Goal: Task Accomplishment & Management: Manage account settings

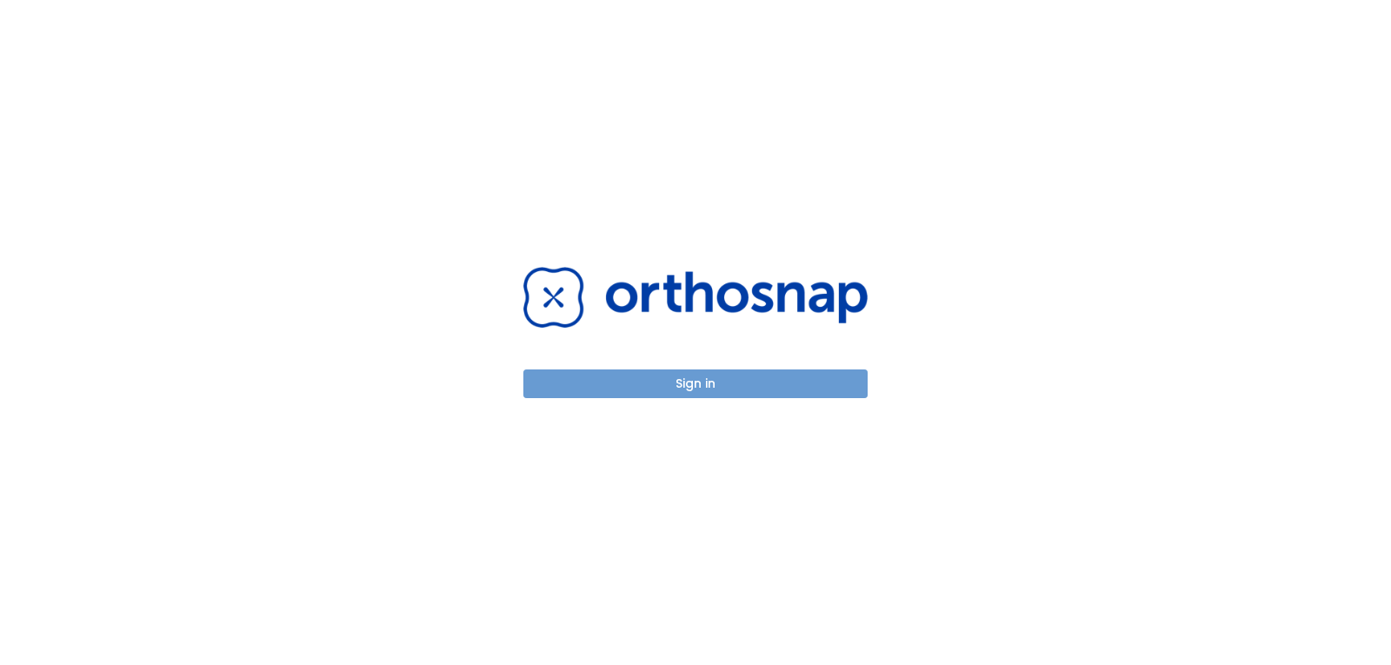
click at [687, 391] on button "Sign in" at bounding box center [695, 383] width 344 height 29
click at [744, 383] on button "Sign in" at bounding box center [695, 383] width 344 height 29
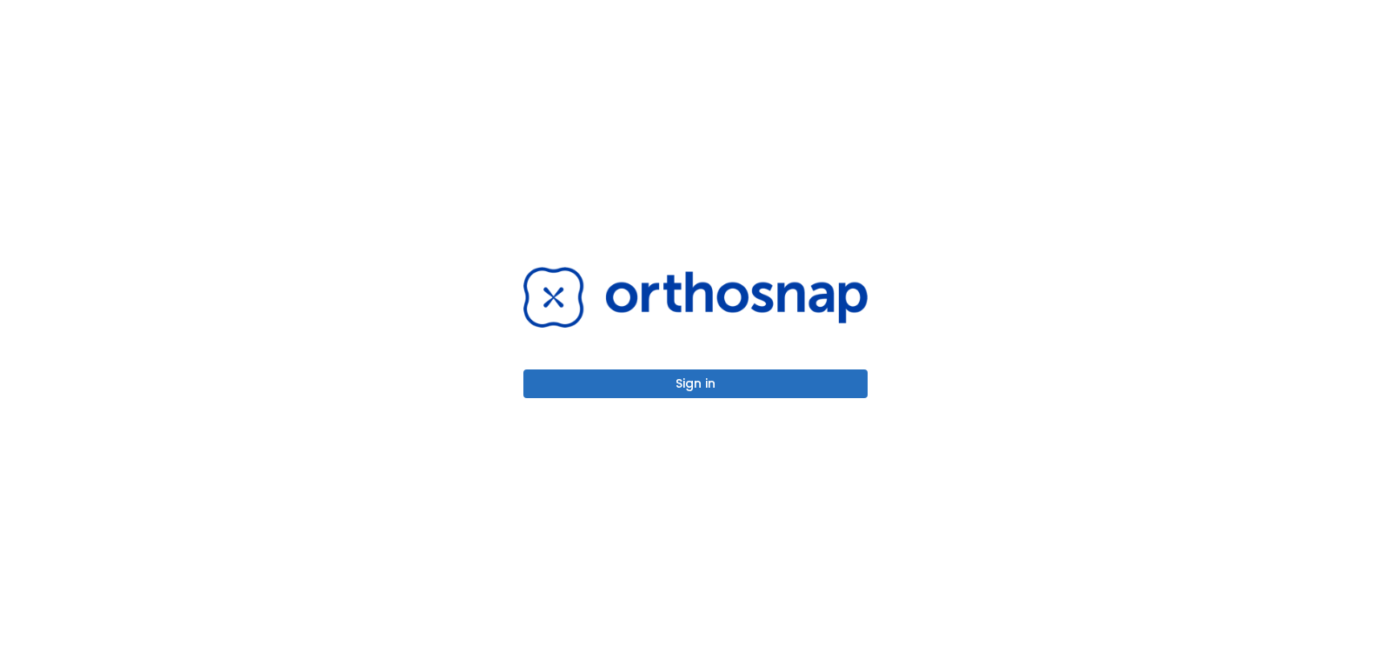
click at [737, 383] on button "Sign in" at bounding box center [695, 383] width 344 height 29
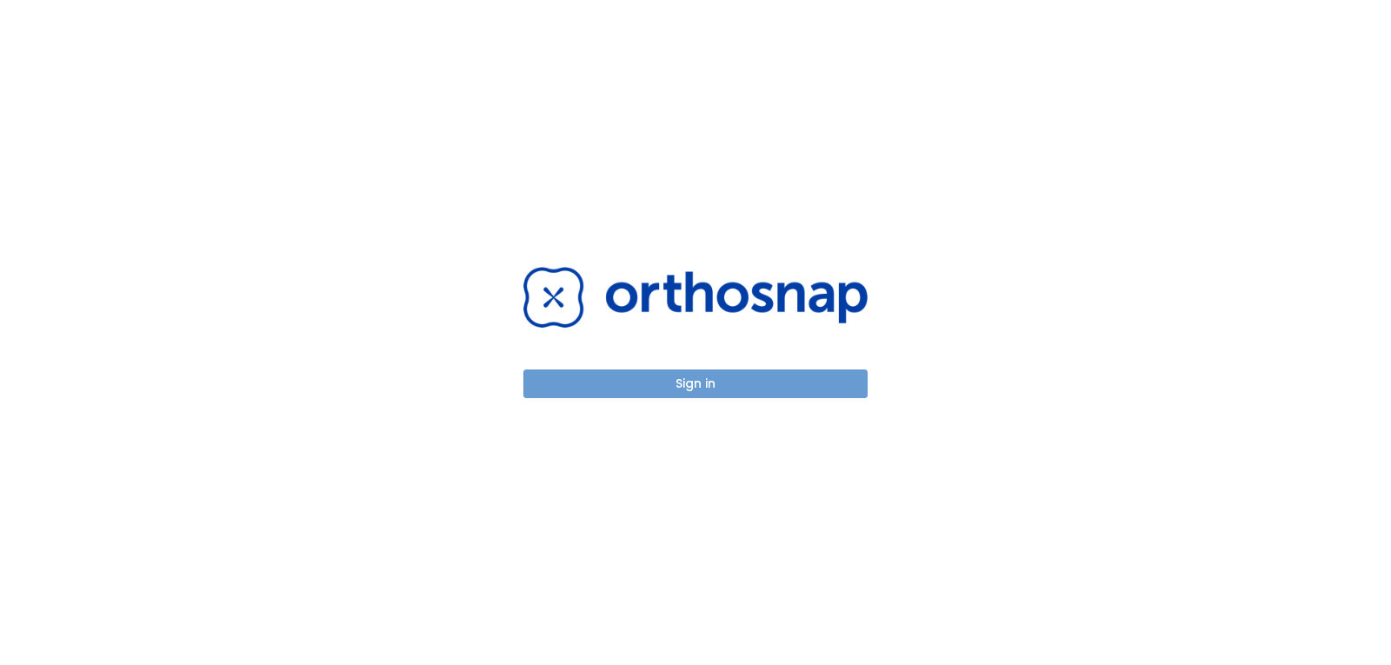
click at [692, 392] on button "Sign in" at bounding box center [695, 383] width 344 height 29
click at [722, 370] on button "Sign in" at bounding box center [695, 383] width 344 height 29
